Goal: Check status: Check status

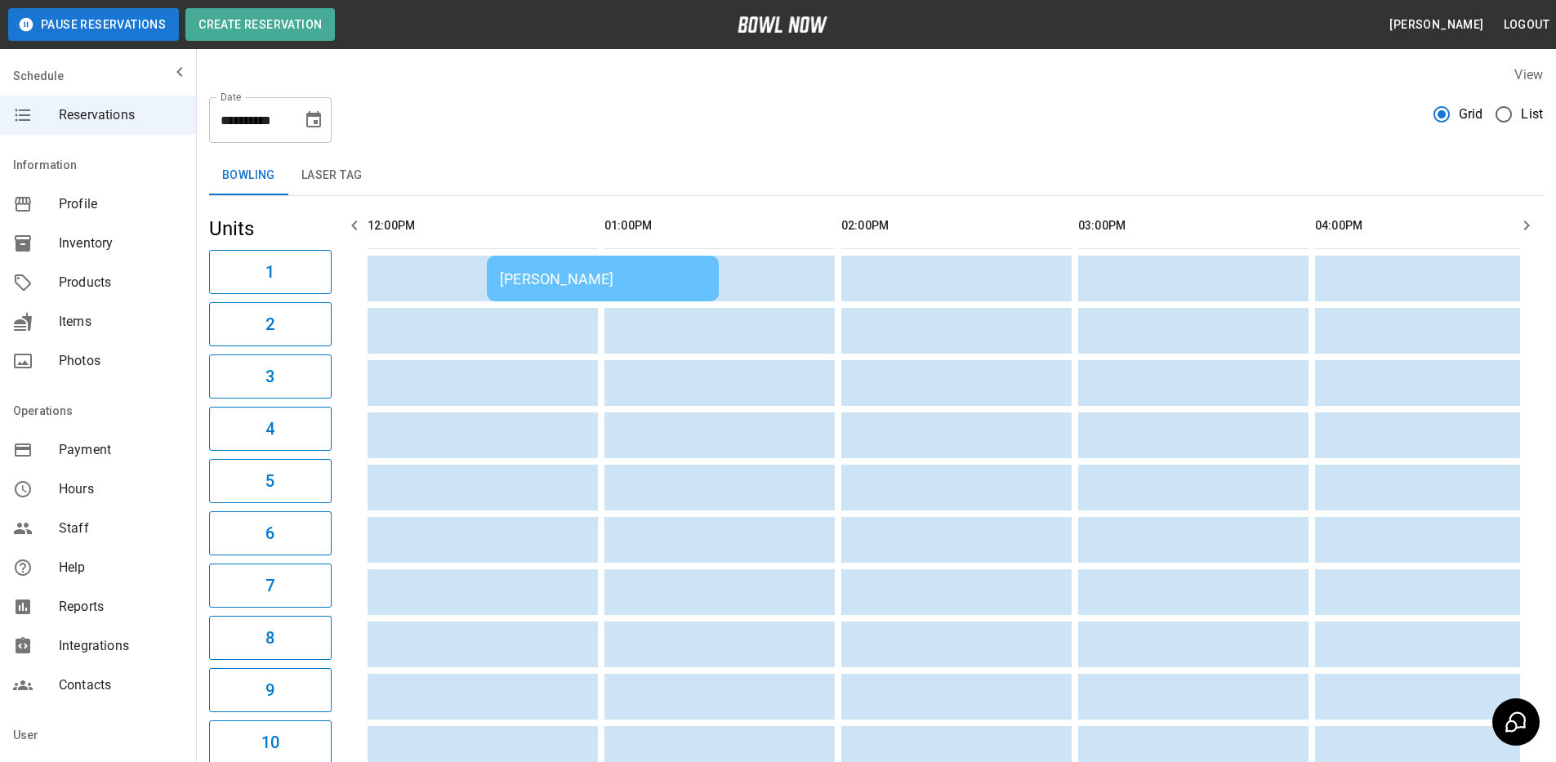
click at [662, 288] on td "[PERSON_NAME]" at bounding box center [603, 279] width 232 height 46
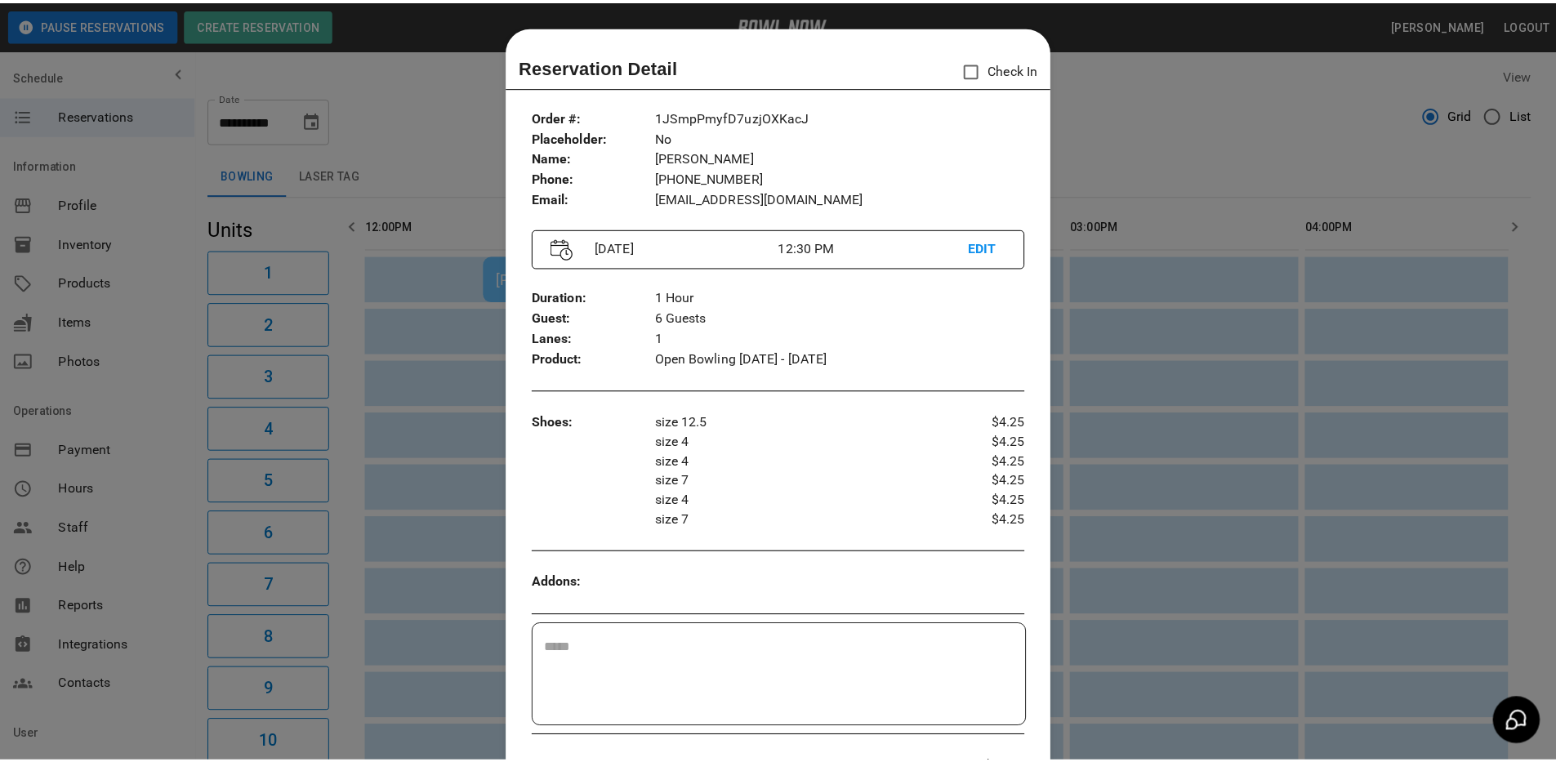
scroll to position [26, 0]
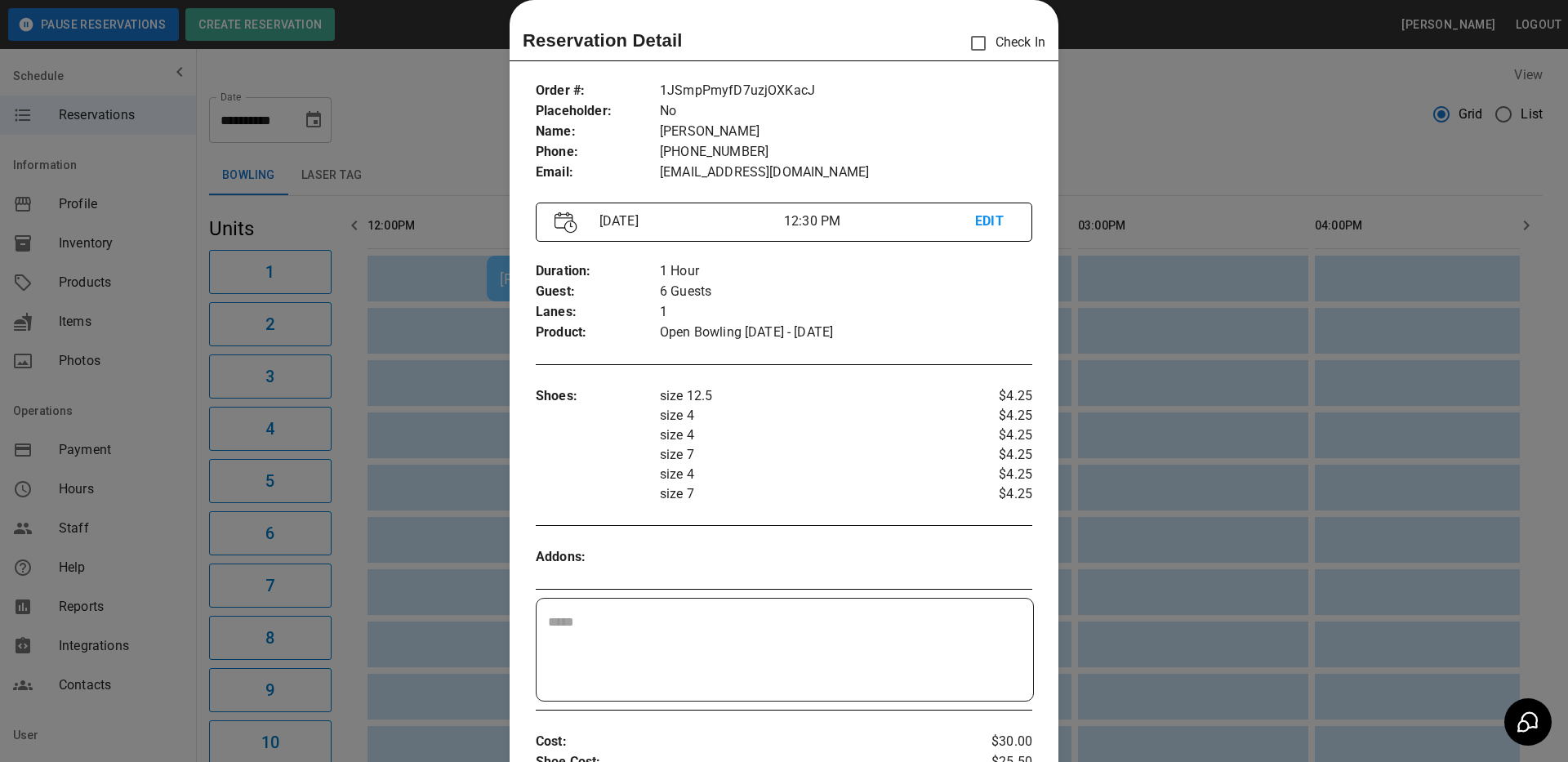
click at [1152, 178] on div at bounding box center [784, 381] width 1568 height 762
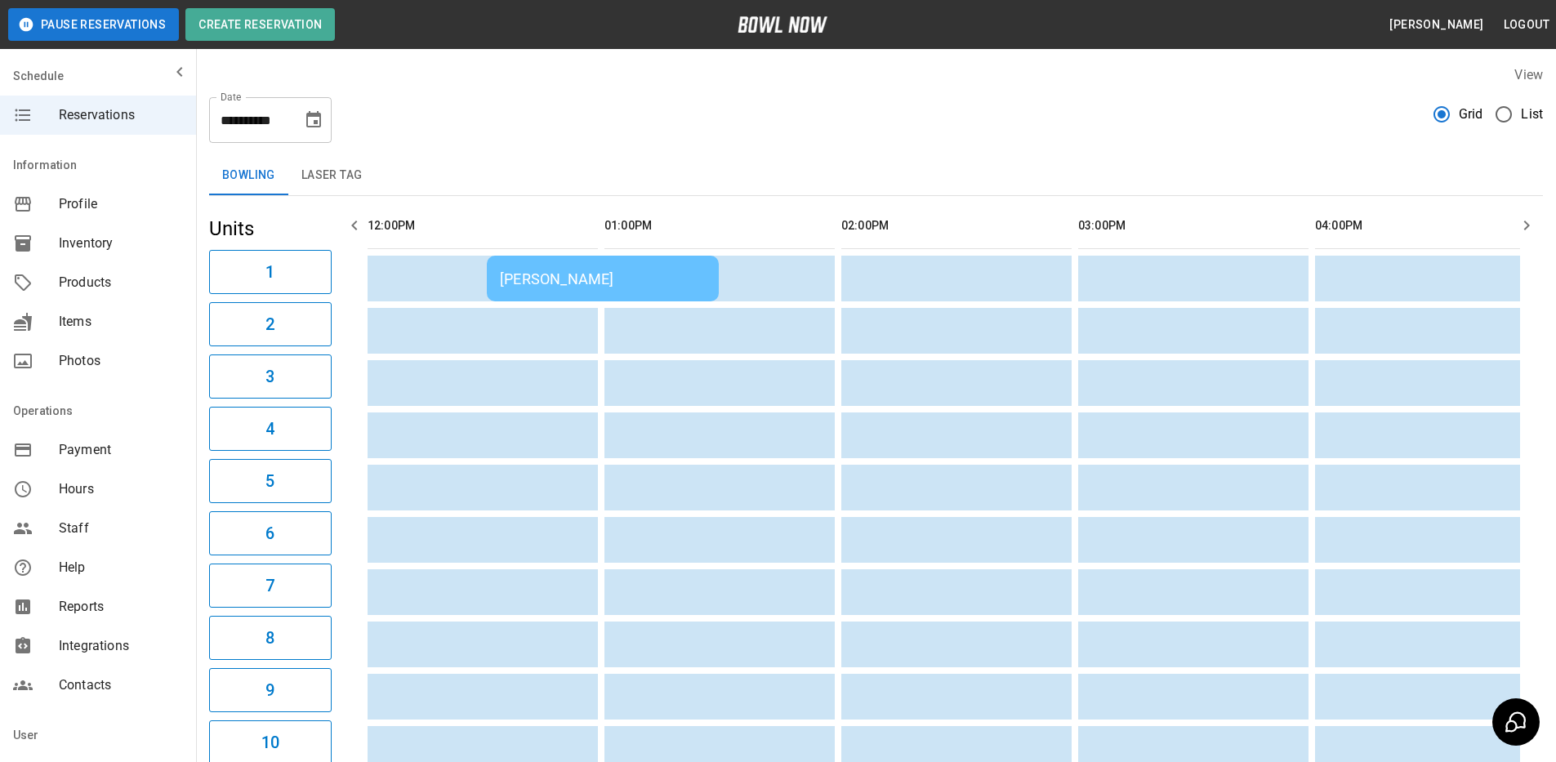
click at [323, 124] on icon "Choose date, selected date is Oct 14, 2025" at bounding box center [314, 120] width 20 height 20
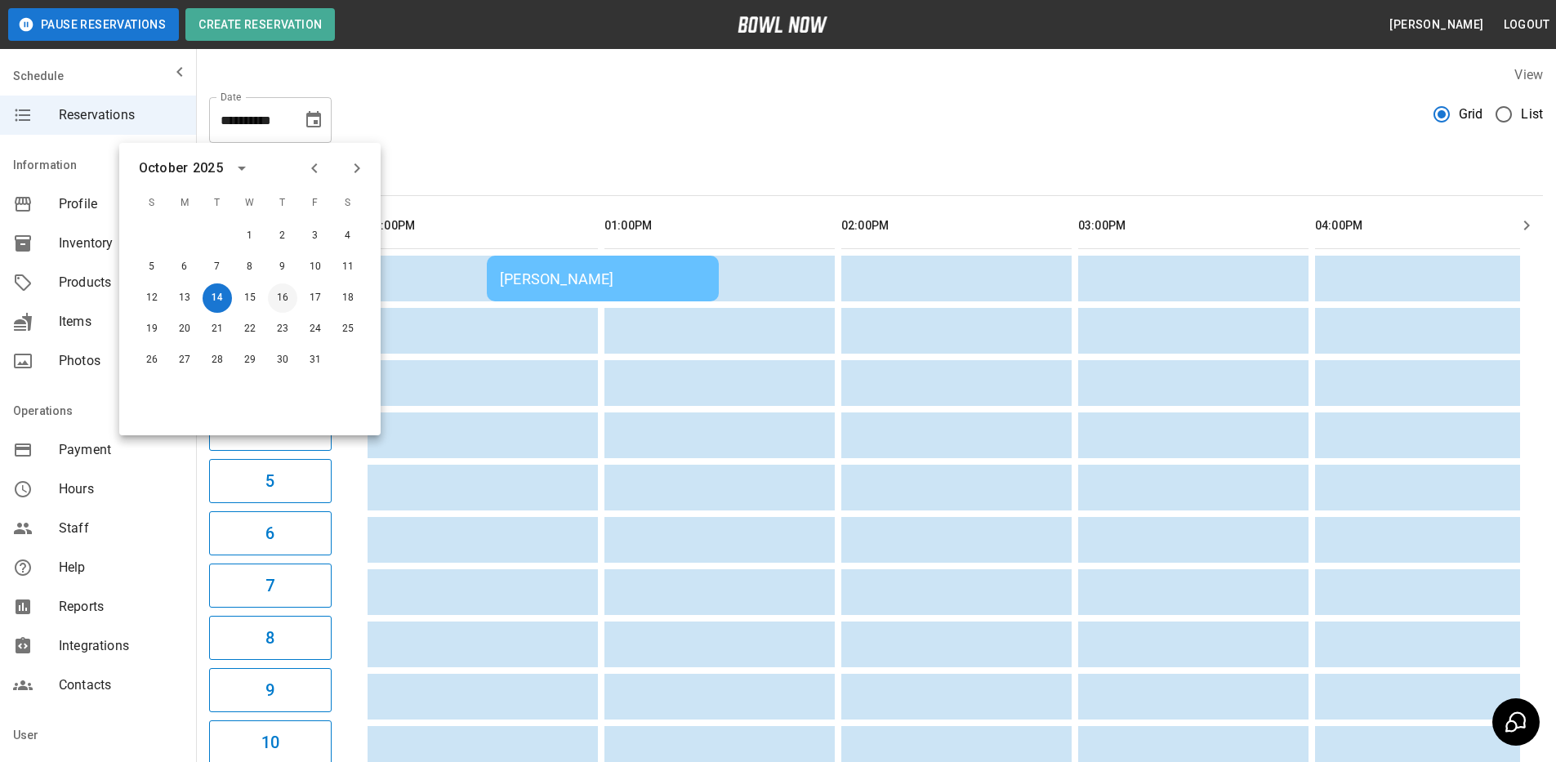
click at [289, 295] on button "16" at bounding box center [282, 297] width 29 height 29
type input "**********"
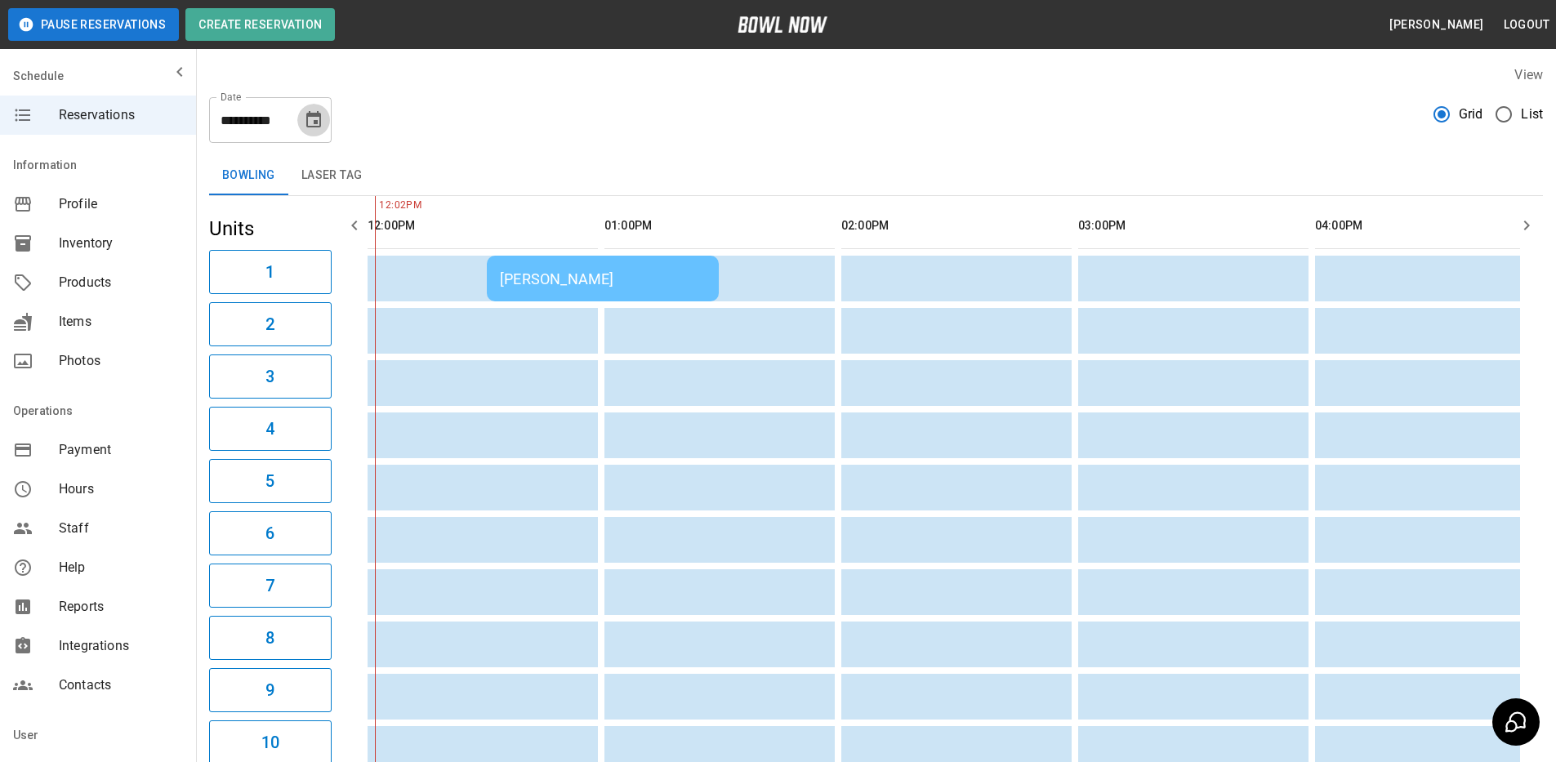
click at [318, 114] on icon "Choose date, selected date is Oct 14, 2025" at bounding box center [313, 119] width 15 height 16
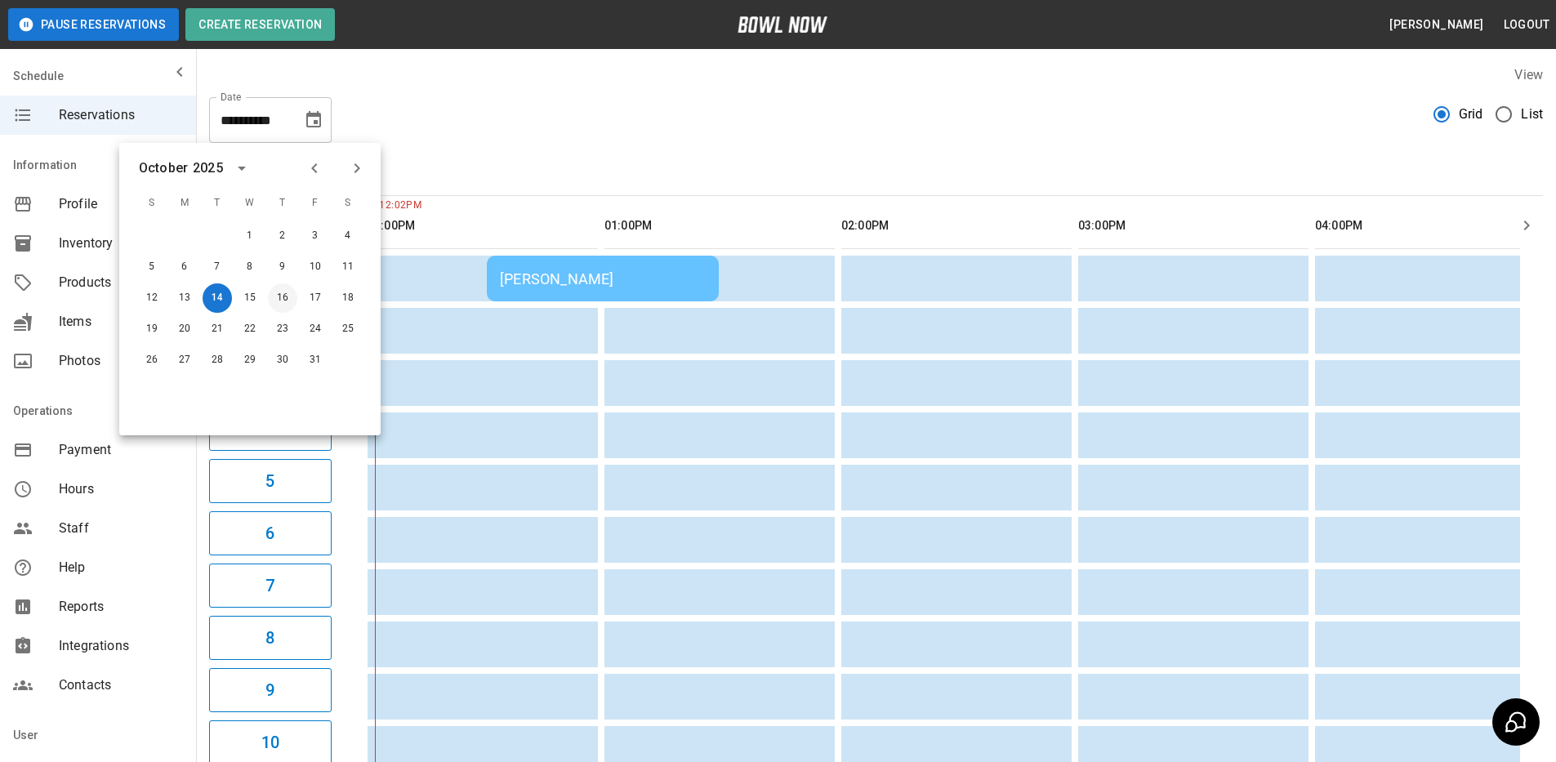
click at [287, 296] on button "16" at bounding box center [282, 297] width 29 height 29
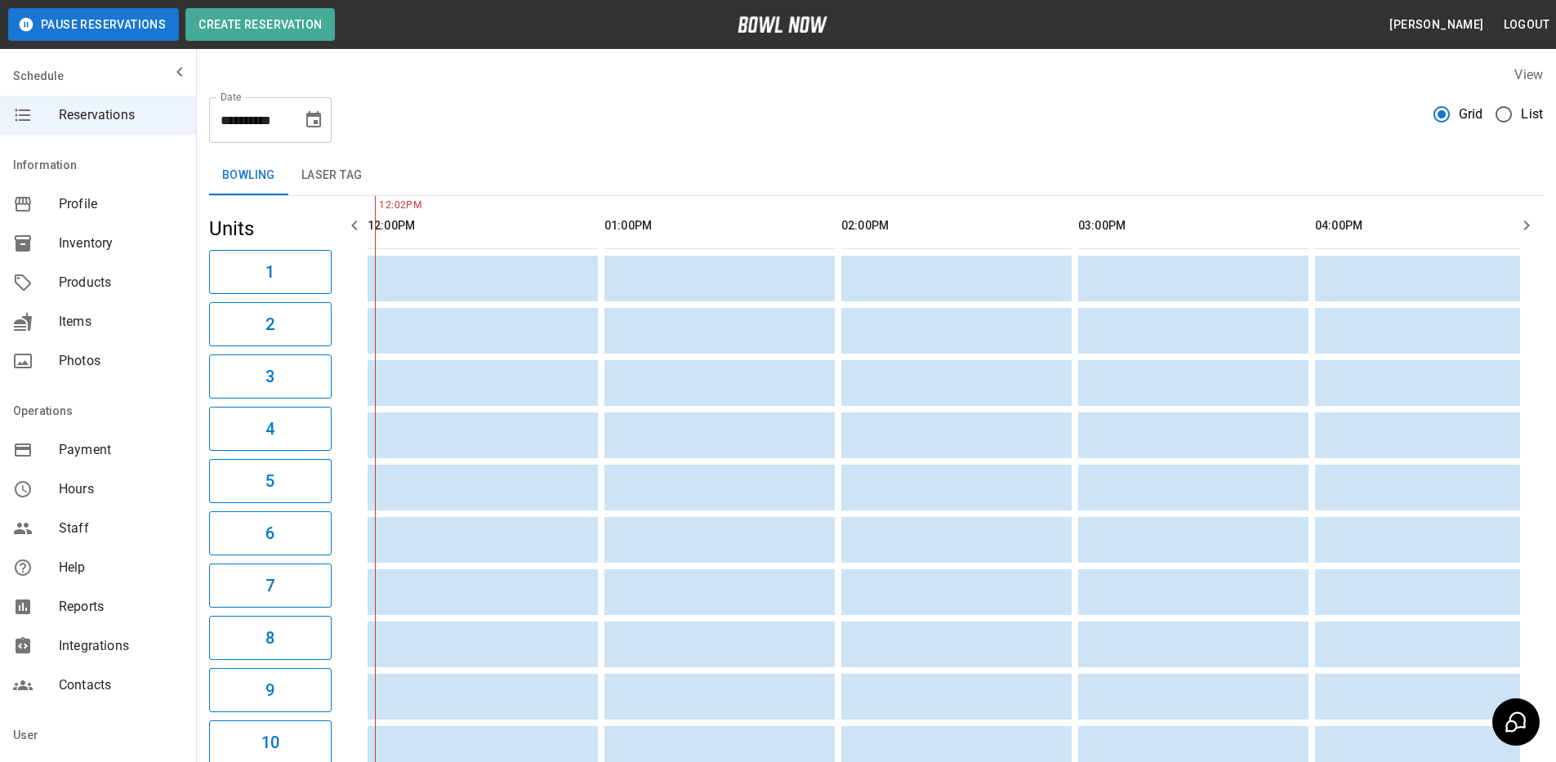
click at [318, 118] on icon "Choose date, selected date is Oct 16, 2025" at bounding box center [314, 120] width 20 height 20
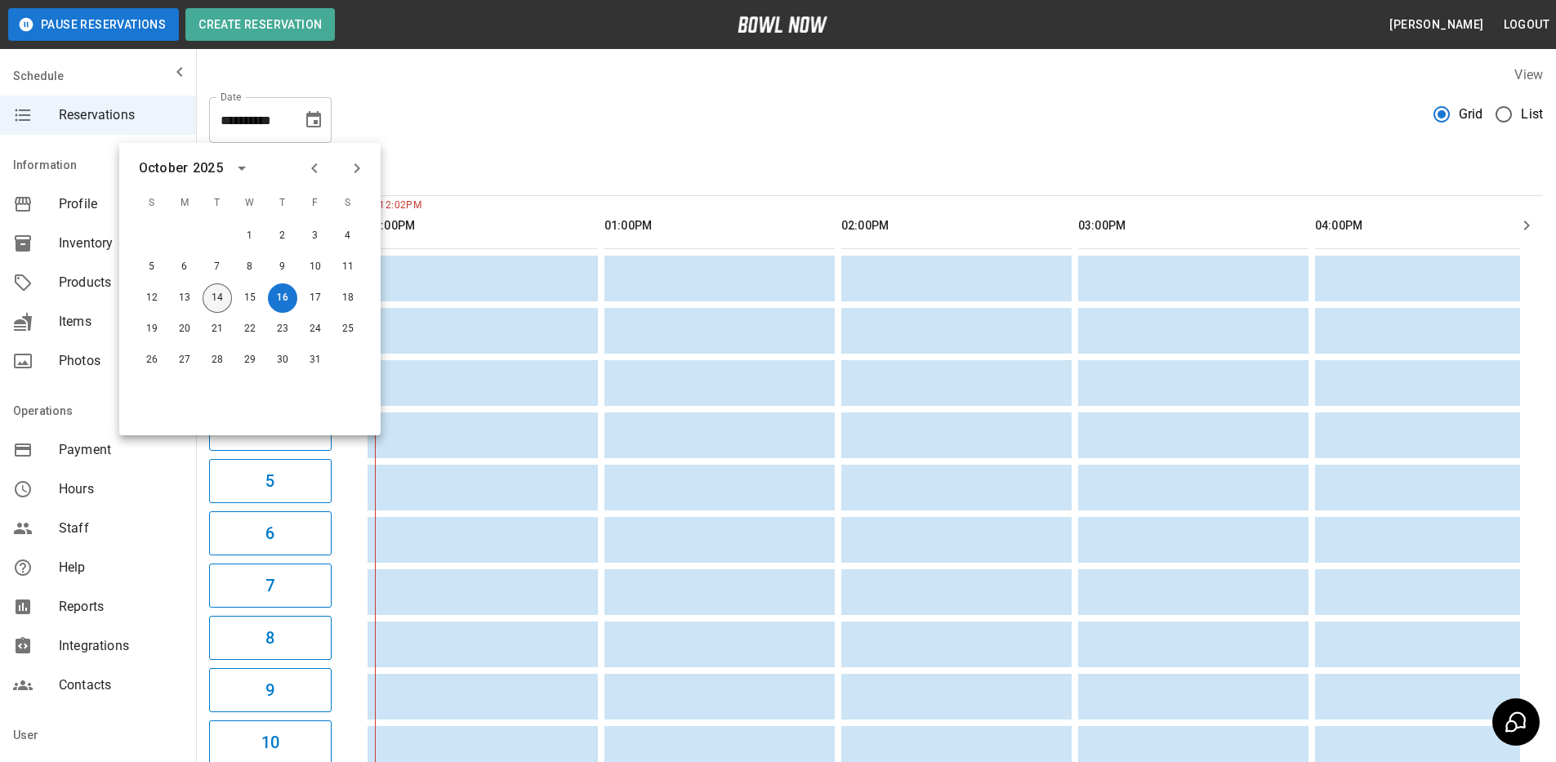
drag, startPoint x: 220, startPoint y: 297, endPoint x: 241, endPoint y: 283, distance: 25.4
click at [220, 297] on button "14" at bounding box center [217, 297] width 29 height 29
type input "**********"
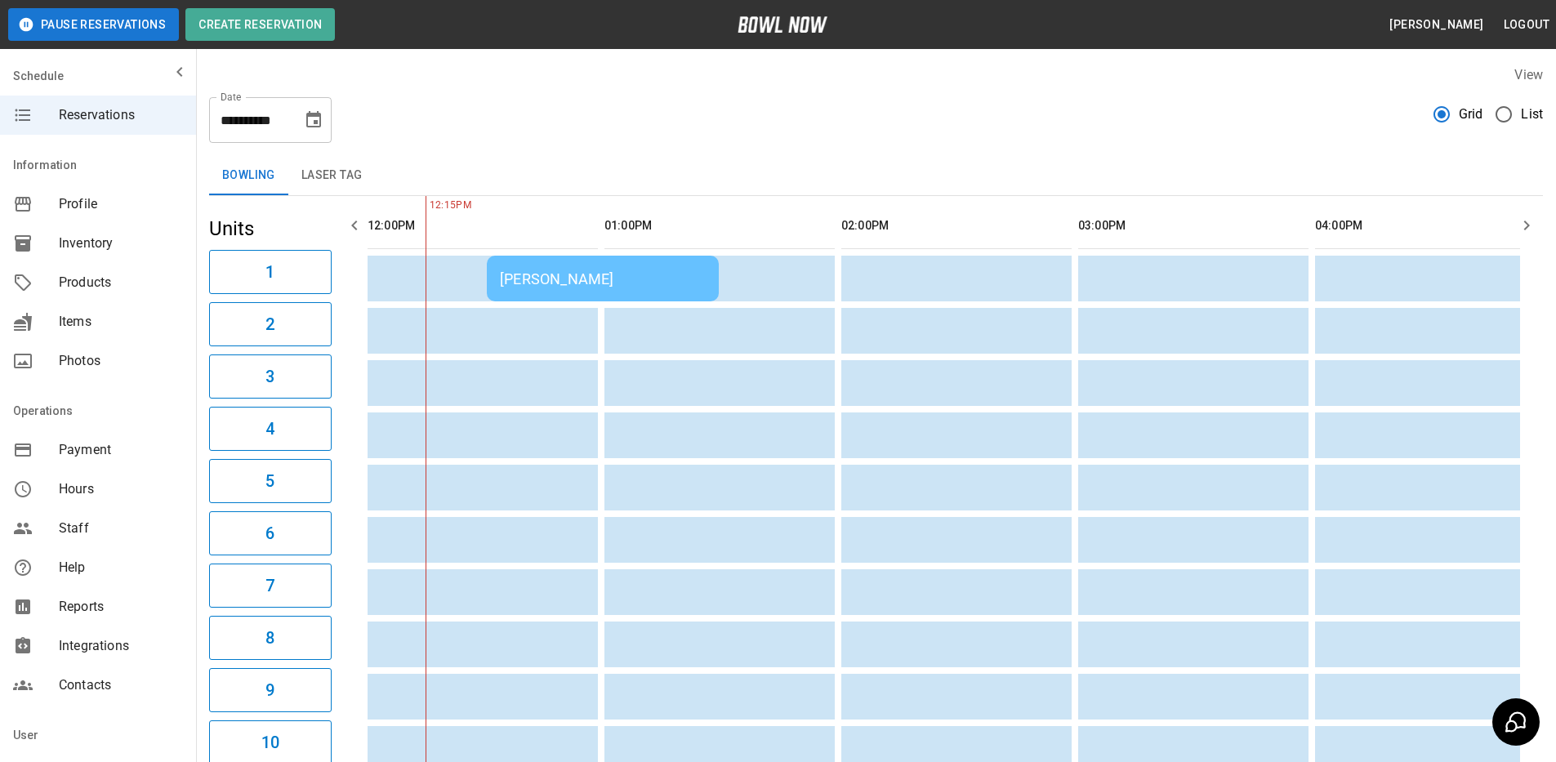
click at [581, 292] on td "[PERSON_NAME]" at bounding box center [603, 279] width 232 height 46
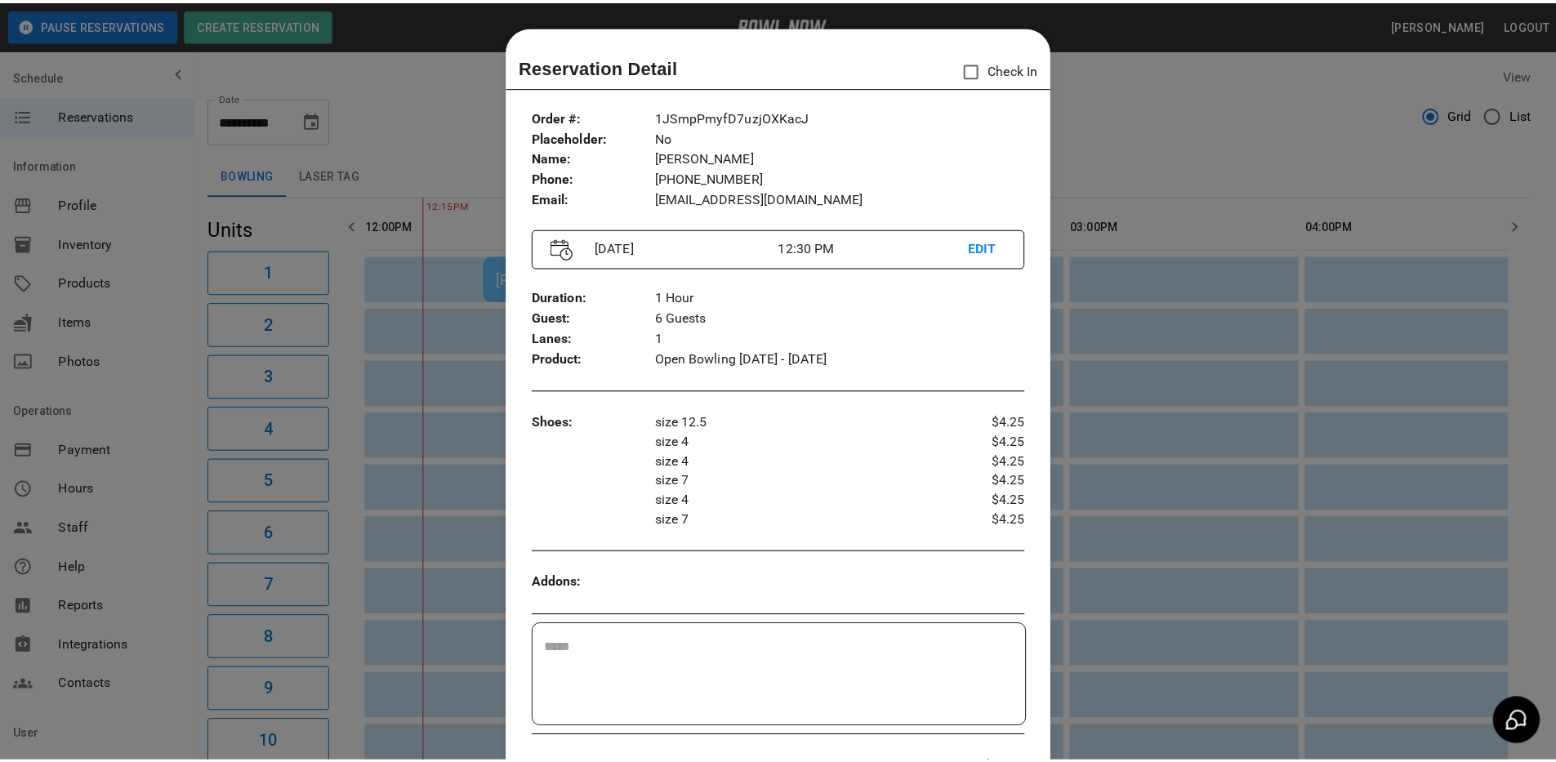
scroll to position [26, 0]
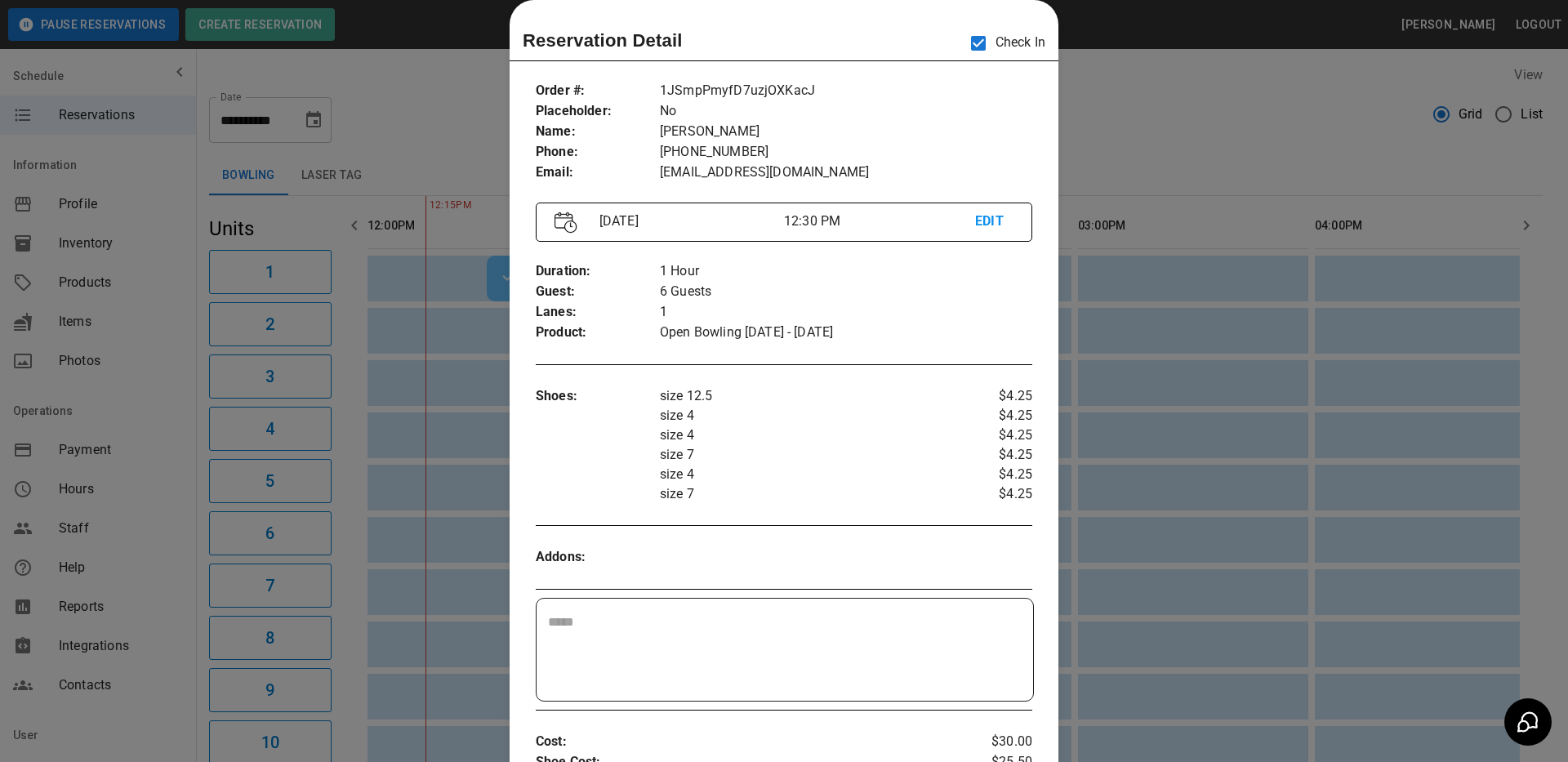
click at [1120, 119] on div at bounding box center [784, 381] width 1568 height 762
